Goal: Find specific page/section

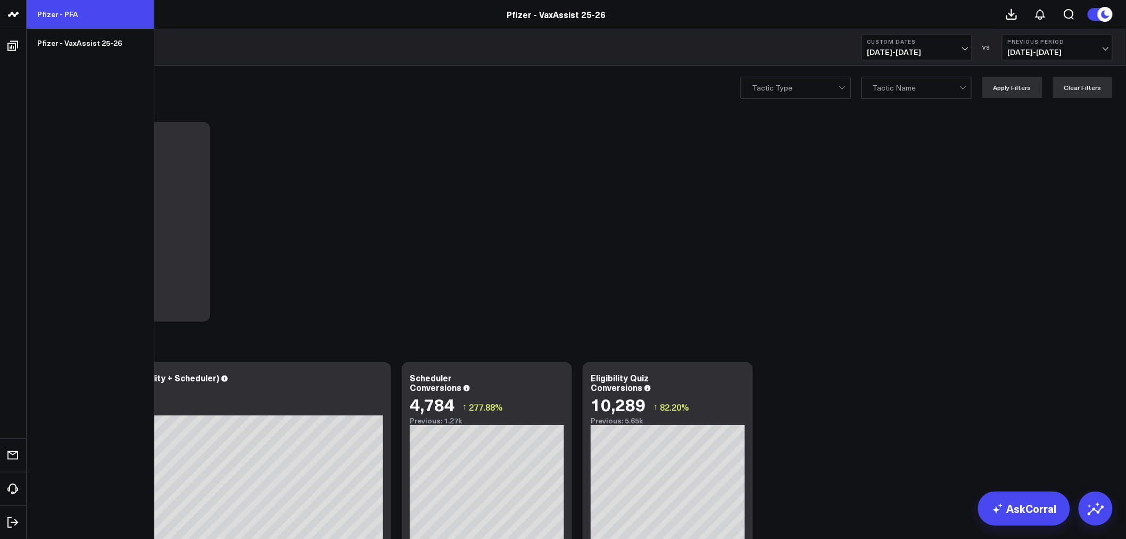
click at [57, 13] on link "Pfizer - PFA" at bounding box center [90, 14] width 127 height 29
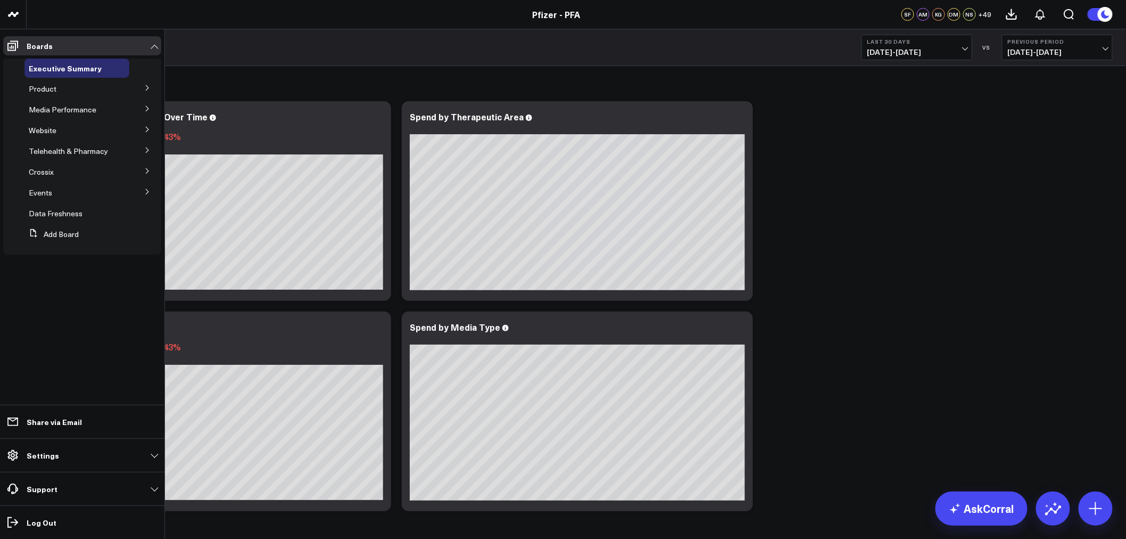
click at [145, 88] on icon at bounding box center [147, 88] width 6 height 6
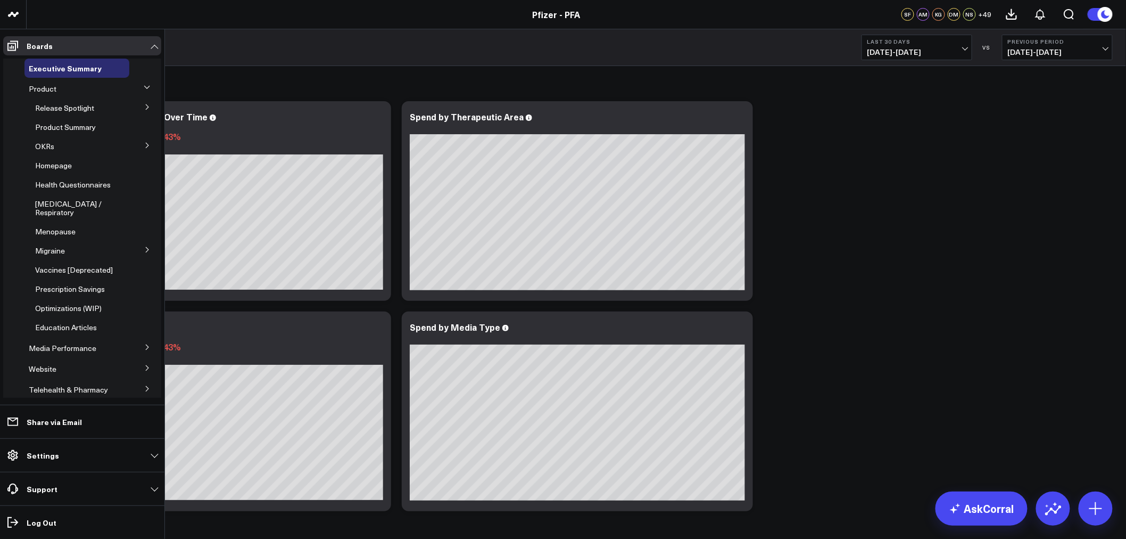
click at [149, 110] on button at bounding box center [148, 106] width 28 height 16
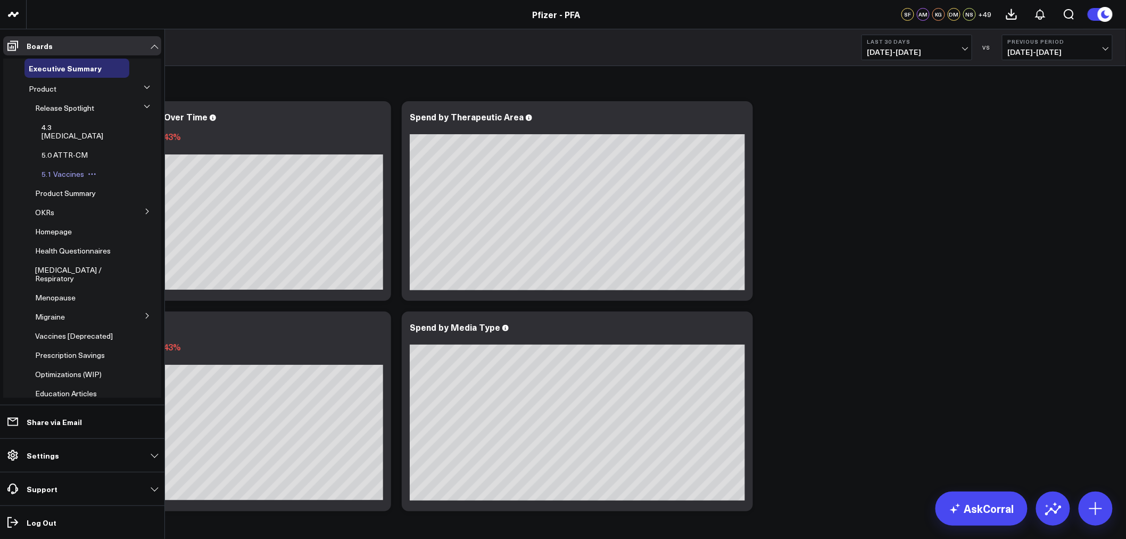
click at [65, 169] on span "5.1 Vaccines" at bounding box center [63, 174] width 43 height 10
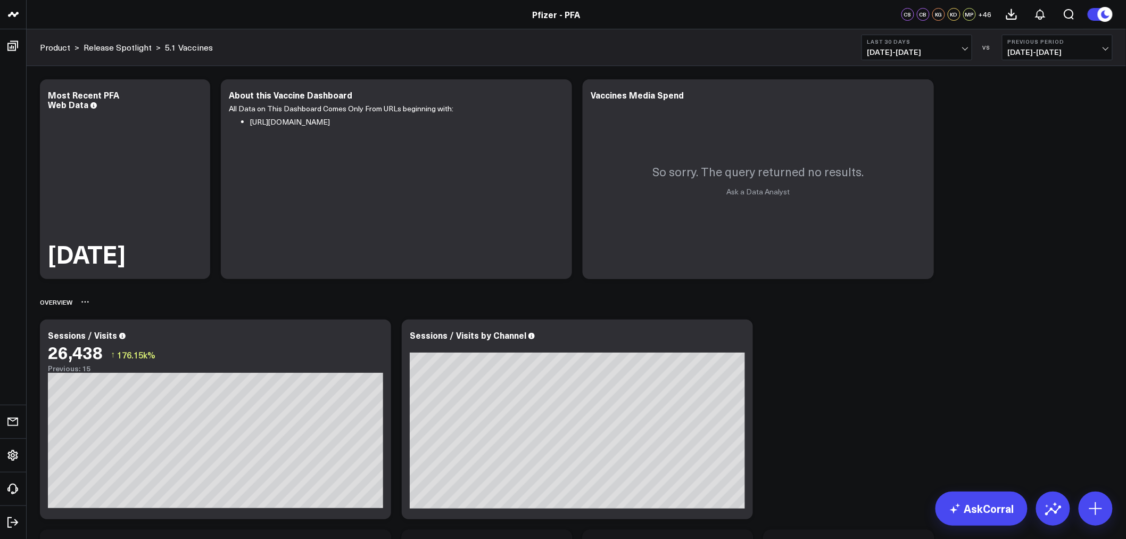
scroll to position [59, 0]
